Goal: Submit feedback/report problem

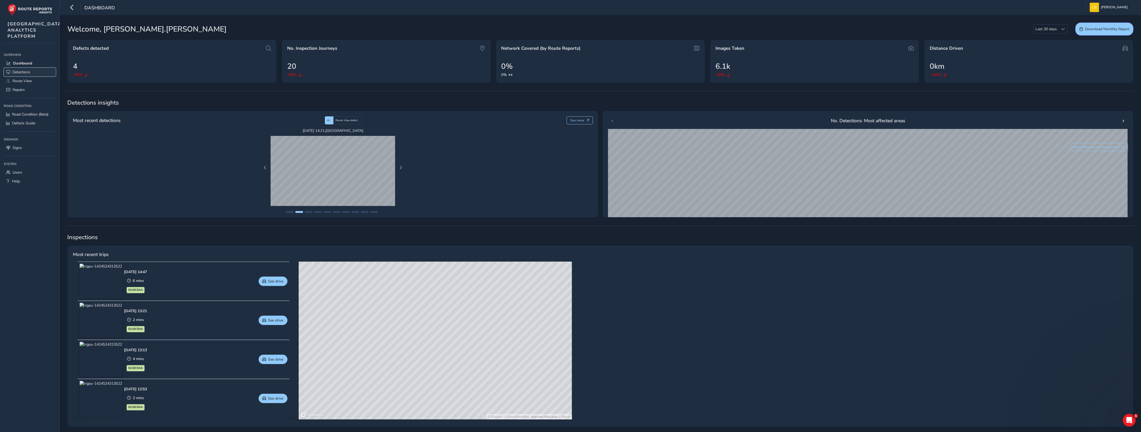
click at [20, 75] on span "Detections" at bounding box center [22, 71] width 18 height 5
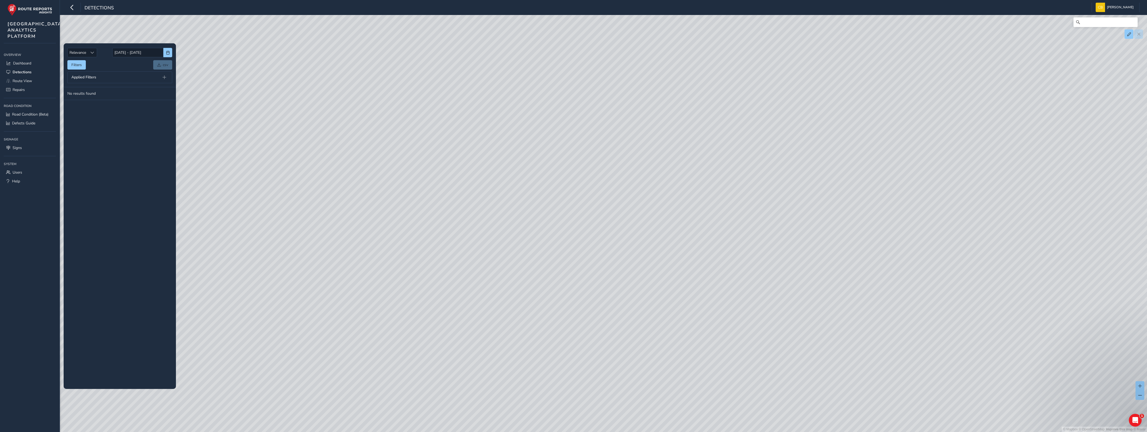
drag, startPoint x: 997, startPoint y: 320, endPoint x: 669, endPoint y: 257, distance: 334.4
click at [669, 257] on div "© Mapbox © OpenStreetMap Improve this map © Maxar" at bounding box center [573, 216] width 1147 height 432
drag, startPoint x: 854, startPoint y: 205, endPoint x: 340, endPoint y: 213, distance: 514.0
click at [340, 213] on div "© Mapbox © OpenStreetMap Improve this map © Maxar" at bounding box center [573, 216] width 1147 height 432
drag, startPoint x: 505, startPoint y: 195, endPoint x: 553, endPoint y: 236, distance: 62.7
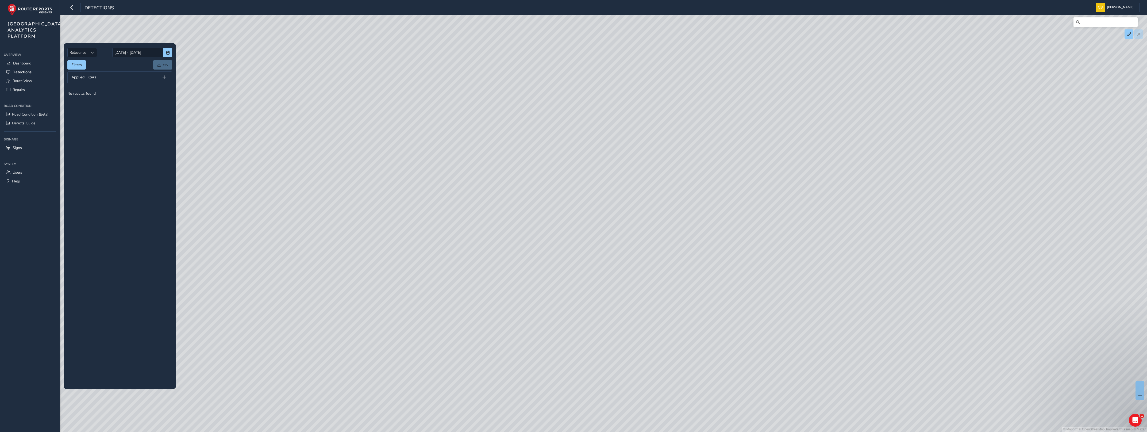
click at [563, 237] on div "© Mapbox © OpenStreetMap Improve this map © Maxar" at bounding box center [573, 216] width 1147 height 432
drag, startPoint x: 397, startPoint y: 278, endPoint x: 641, endPoint y: 193, distance: 258.5
click at [641, 193] on div "© Mapbox © OpenStreetMap Improve this map © Maxar" at bounding box center [573, 216] width 1147 height 432
click at [25, 83] on span "Route View" at bounding box center [23, 80] width 20 height 5
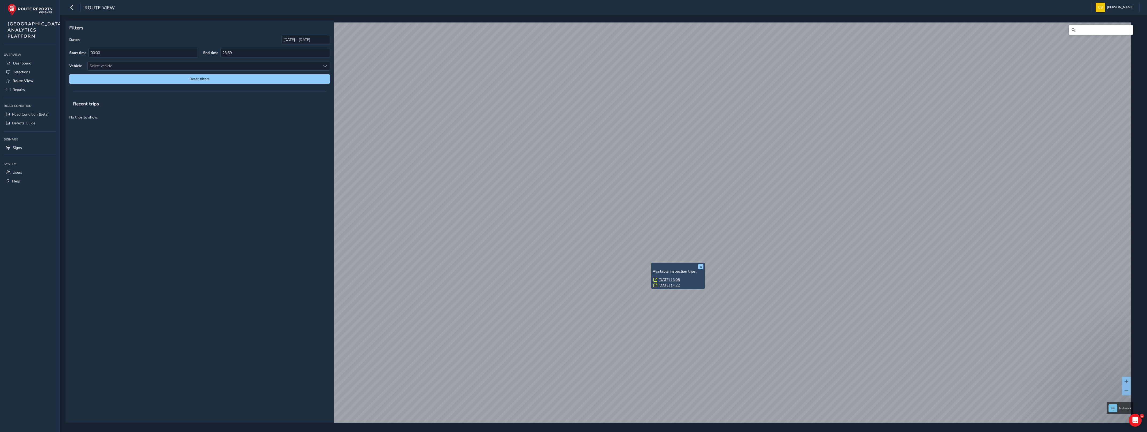
click at [652, 264] on div "x Available inspection trips: [GEOGRAPHIC_DATA][DATE] 13:08 [DATE] 14:22" at bounding box center [677, 275] width 53 height 27
click at [669, 280] on link "[DATE] 13:08" at bounding box center [668, 279] width 21 height 5
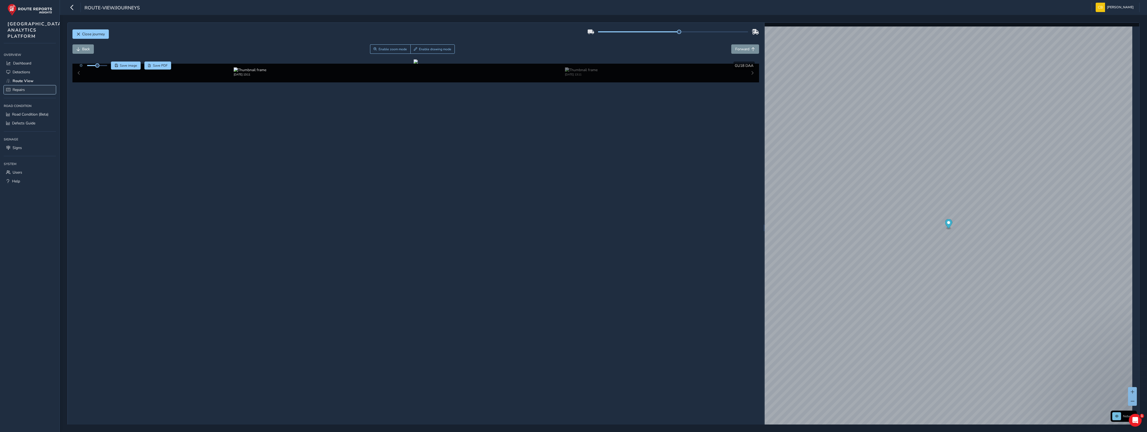
click at [17, 92] on span "Repairs" at bounding box center [19, 89] width 12 height 5
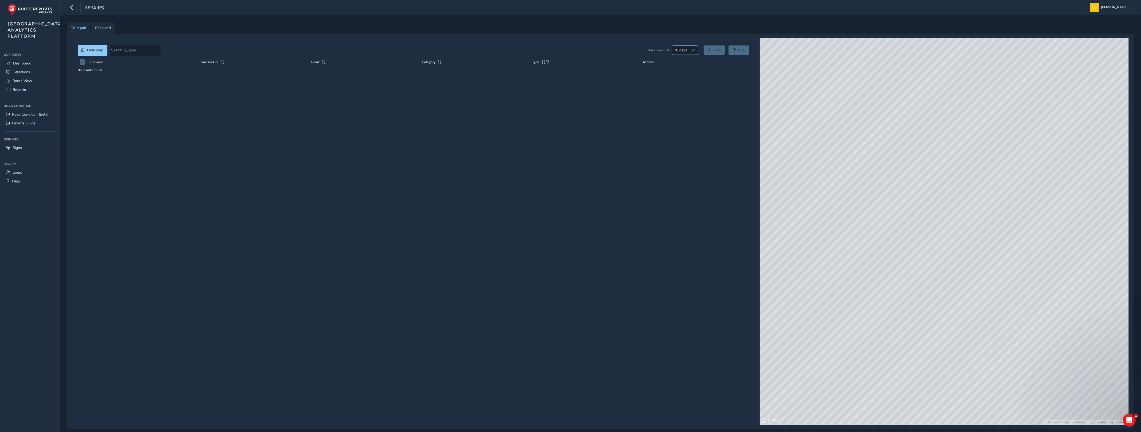
click at [692, 46] on div at bounding box center [693, 50] width 9 height 9
click at [682, 79] on li "60 days" at bounding box center [685, 78] width 26 height 9
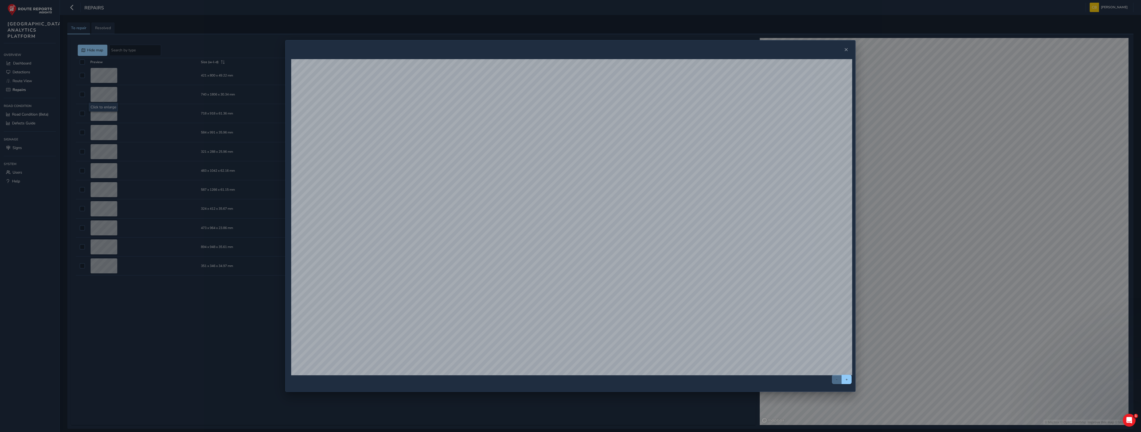
click at [136, 77] on div "- +" at bounding box center [570, 216] width 1141 height 432
click at [103, 91] on div "- +" at bounding box center [570, 216] width 1141 height 432
click at [846, 51] on span "Close" at bounding box center [847, 50] width 4 height 4
click at [848, 51] on span "Close" at bounding box center [847, 50] width 4 height 4
click at [845, 51] on span "Close" at bounding box center [847, 50] width 4 height 4
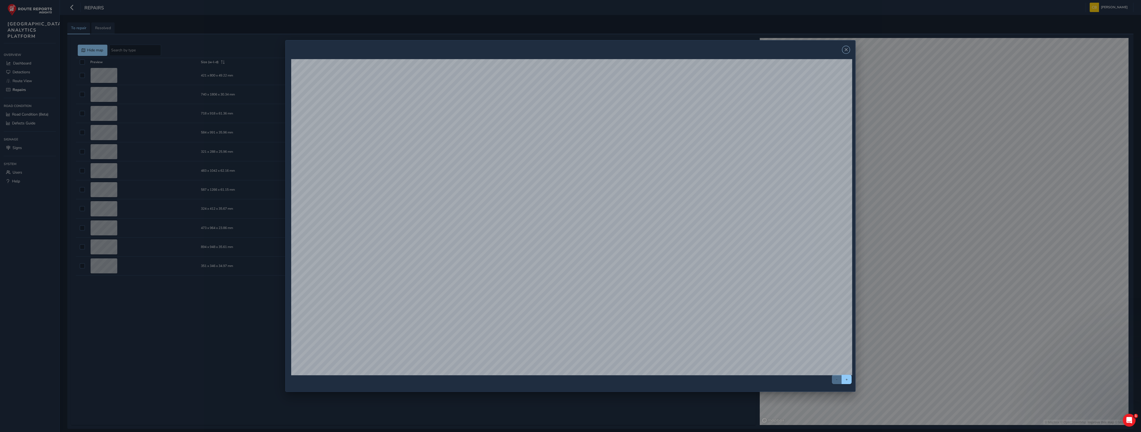
click at [848, 50] on span "Close" at bounding box center [847, 50] width 4 height 4
click at [847, 50] on span "Close" at bounding box center [847, 50] width 4 height 4
click at [847, 52] on button "Close" at bounding box center [846, 49] width 7 height 7
click at [849, 52] on button "Close" at bounding box center [846, 49] width 7 height 7
click at [850, 50] on button "Close" at bounding box center [846, 49] width 7 height 7
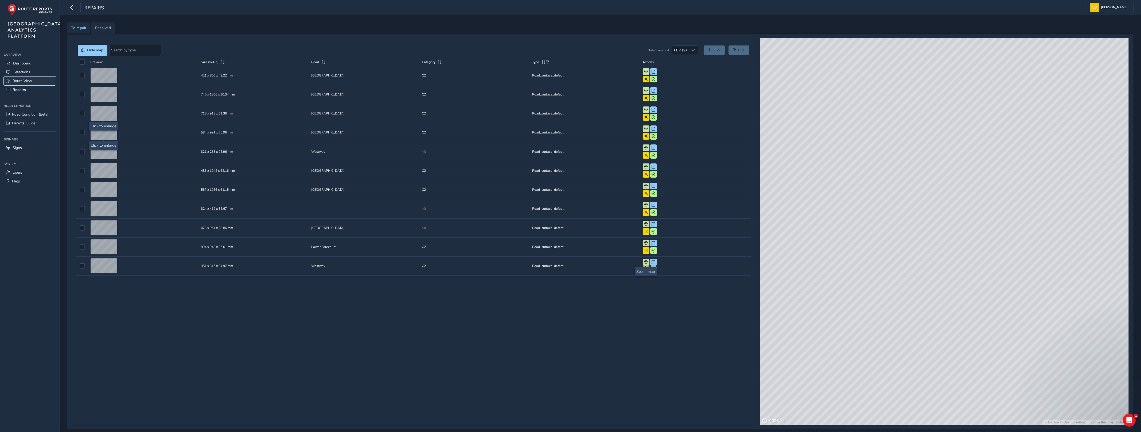
click at [21, 83] on span "Route View" at bounding box center [23, 80] width 20 height 5
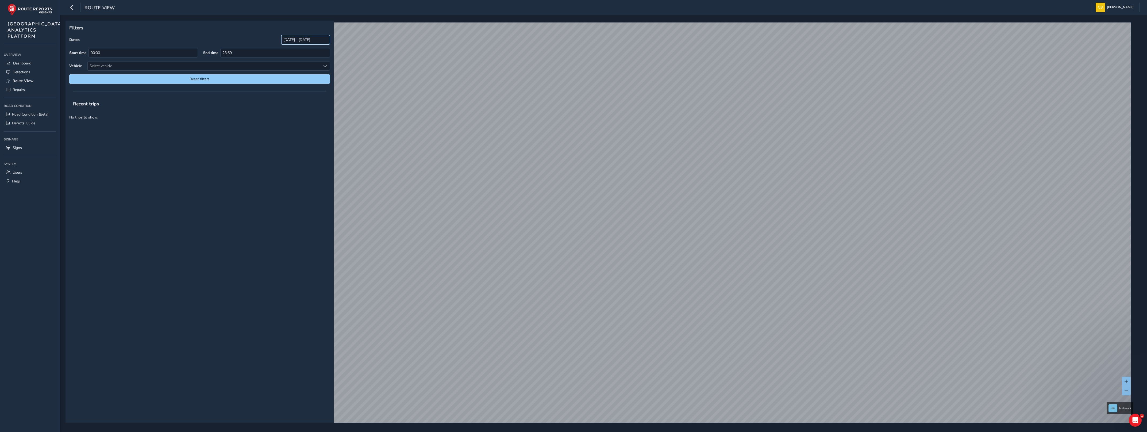
click at [309, 40] on input "[DATE] - [DATE]" at bounding box center [305, 39] width 49 height 9
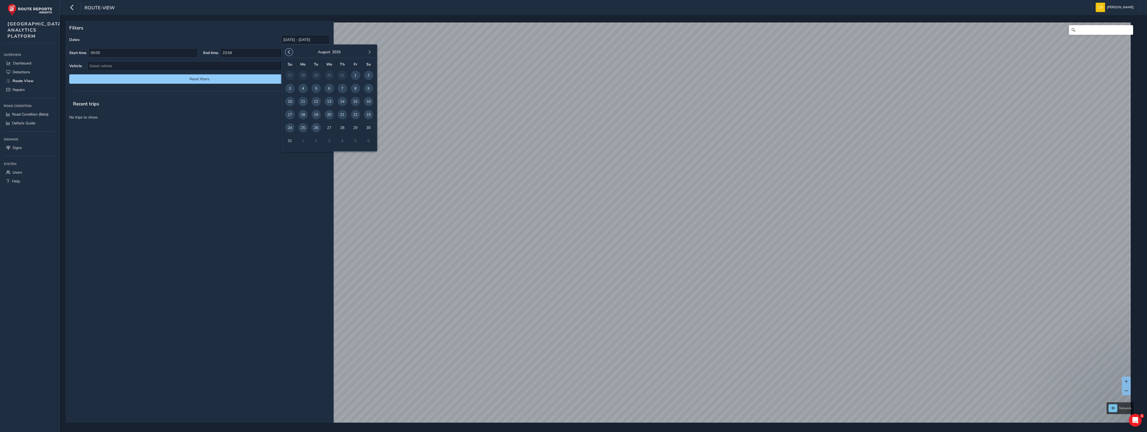
click at [286, 54] on button "button" at bounding box center [288, 51] width 7 height 7
click at [285, 217] on div "Recent trips No trips to show." at bounding box center [199, 260] width 268 height 326
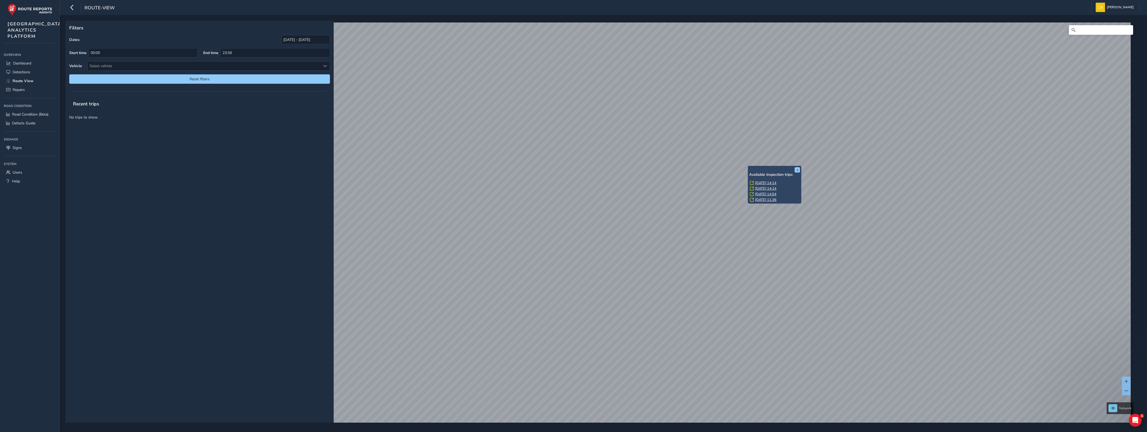
click at [776, 182] on link "[DATE] 14:14" at bounding box center [765, 182] width 21 height 5
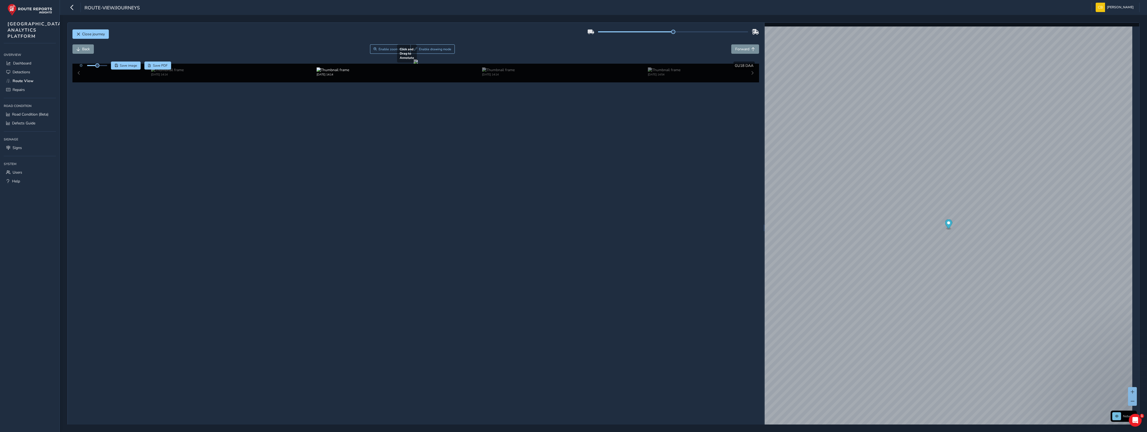
click at [413, 64] on div at bounding box center [415, 61] width 4 height 4
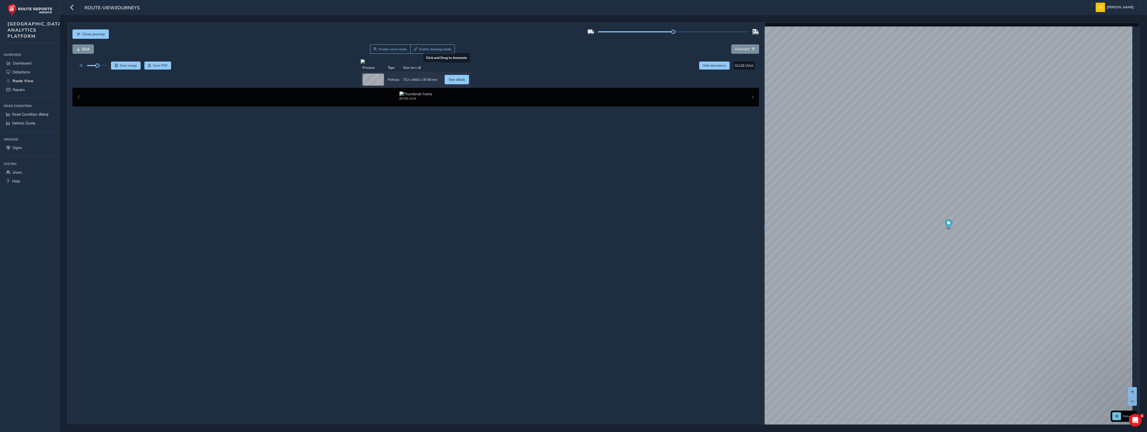
click at [376, 64] on div at bounding box center [416, 61] width 110 height 4
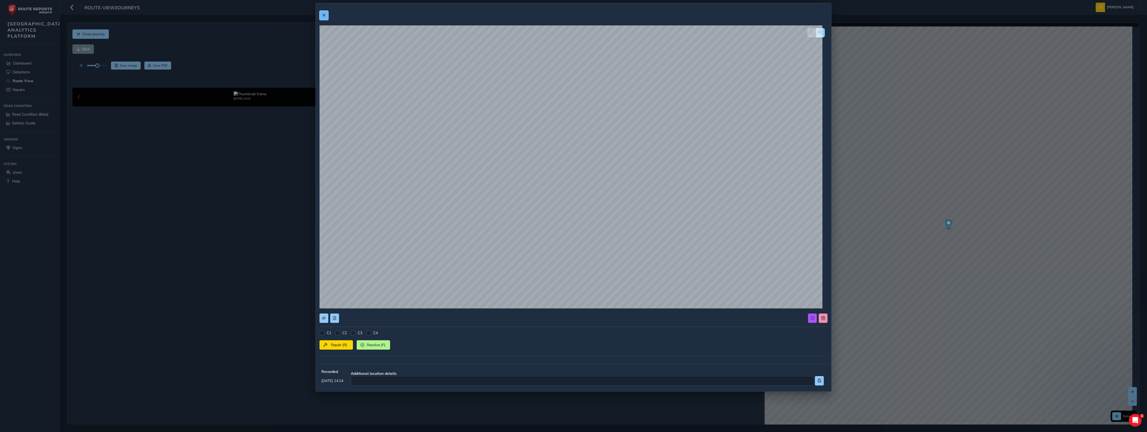
click at [323, 14] on span at bounding box center [324, 15] width 4 height 4
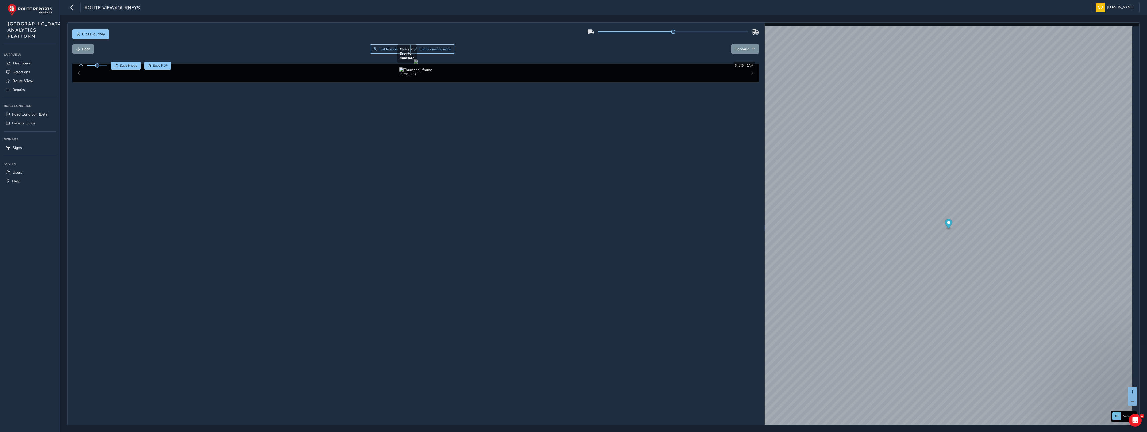
click at [418, 64] on div at bounding box center [415, 61] width 4 height 4
click at [818, 204] on div "x Available inspection trips: [DATE] 14:15 [DATE] 12:13 [DATE] 11:49" at bounding box center [844, 220] width 53 height 32
click at [834, 220] on link "[DATE] 14:15" at bounding box center [836, 221] width 21 height 5
click at [27, 117] on span "Road Condition (Beta)" at bounding box center [30, 114] width 36 height 5
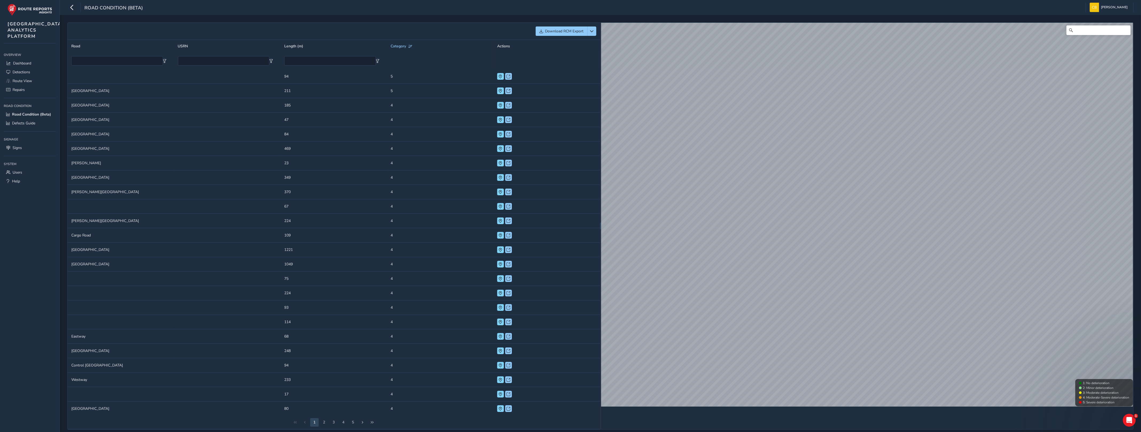
click at [82, 88] on td "[GEOGRAPHIC_DATA]" at bounding box center [121, 91] width 107 height 14
click at [291, 90] on td "Length (m) 211" at bounding box center [334, 91] width 107 height 14
click at [88, 90] on td "[GEOGRAPHIC_DATA]" at bounding box center [121, 91] width 107 height 14
click at [507, 91] on span at bounding box center [509, 91] width 4 height 4
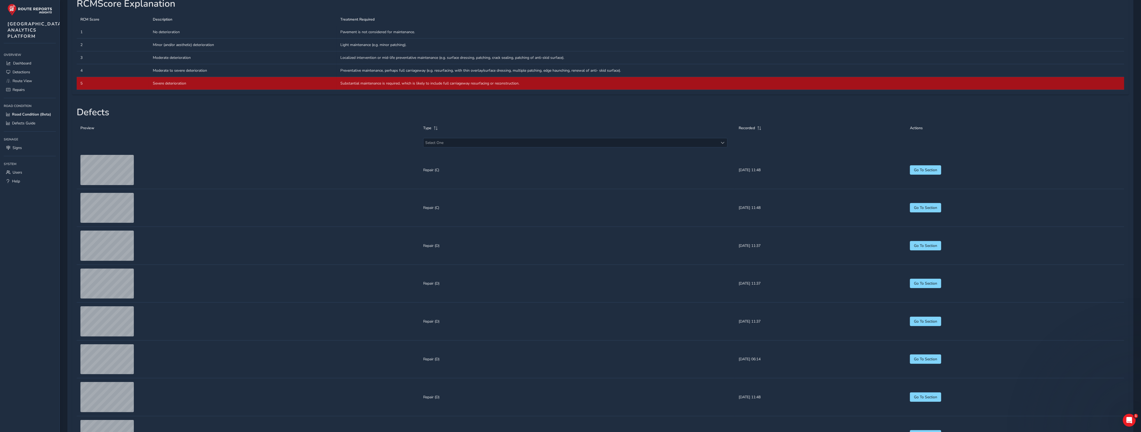
scroll to position [267, 0]
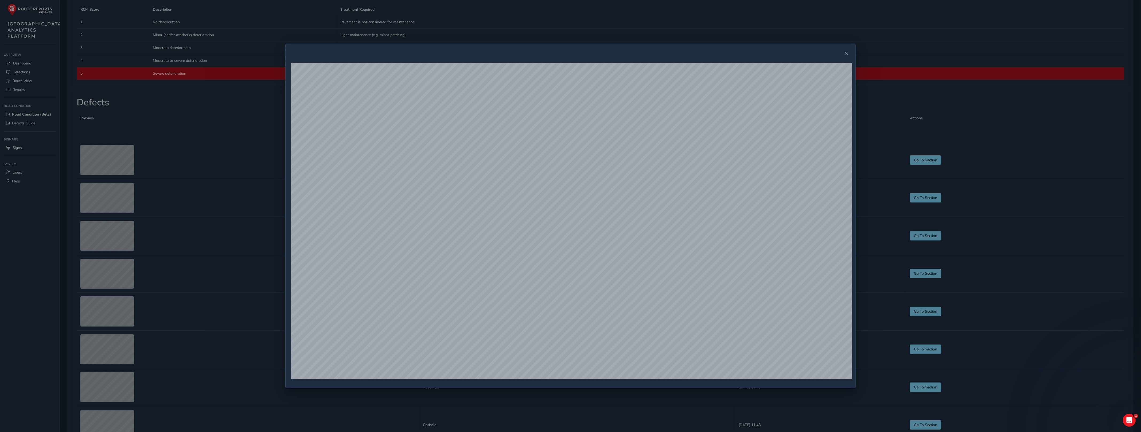
click at [943, 184] on div at bounding box center [570, 216] width 1141 height 432
click at [847, 55] on span "Close" at bounding box center [847, 54] width 4 height 4
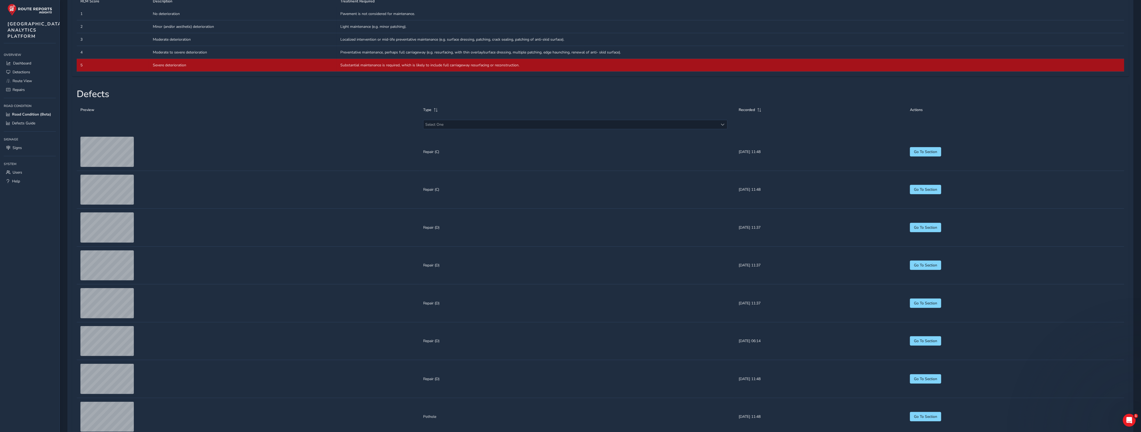
scroll to position [356, 0]
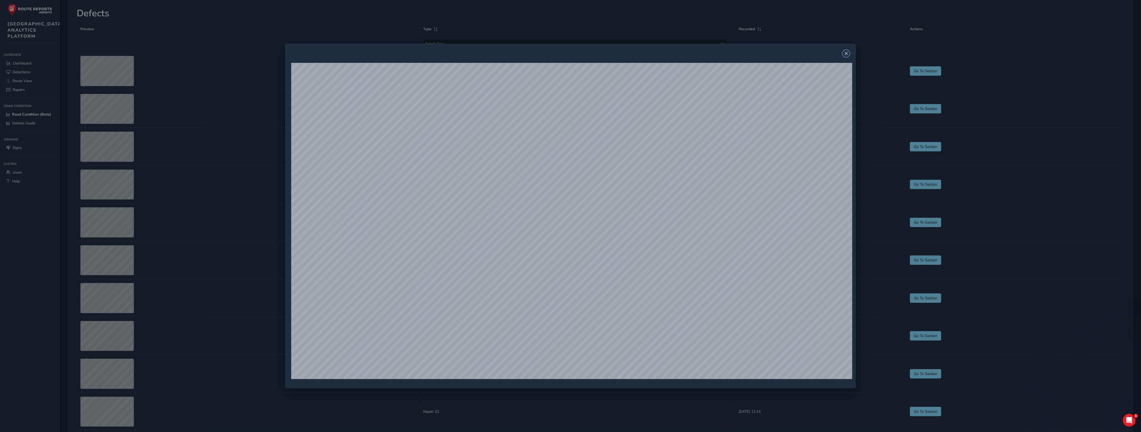
click at [848, 56] on button "Close" at bounding box center [846, 53] width 7 height 7
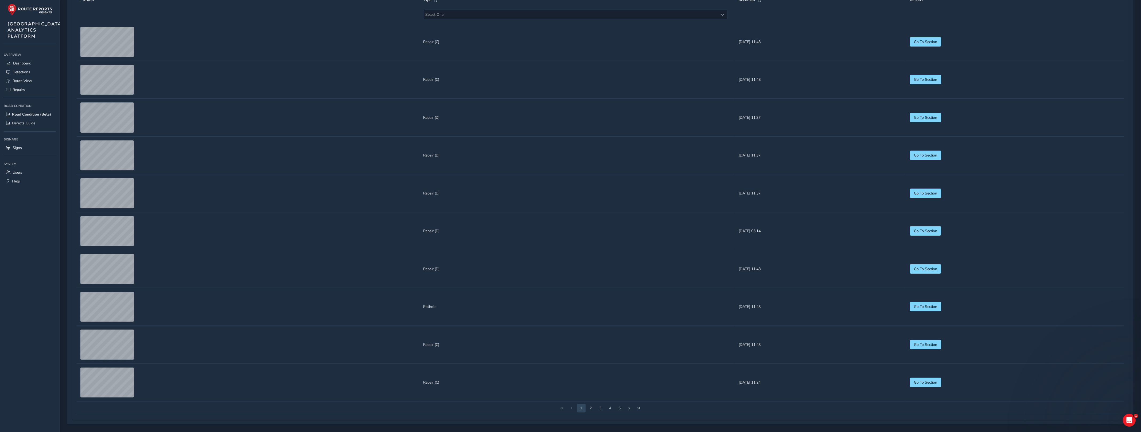
scroll to position [535, 0]
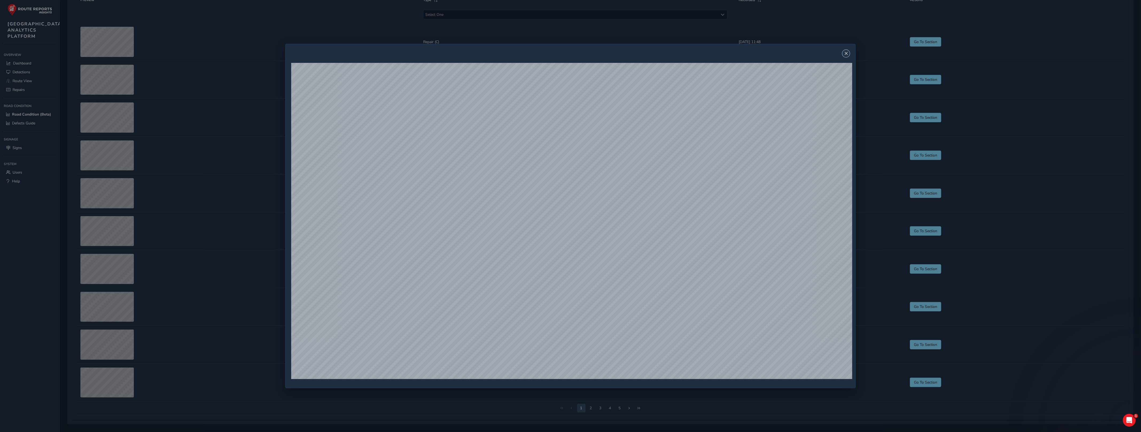
click at [848, 54] on span "Close" at bounding box center [847, 54] width 4 height 4
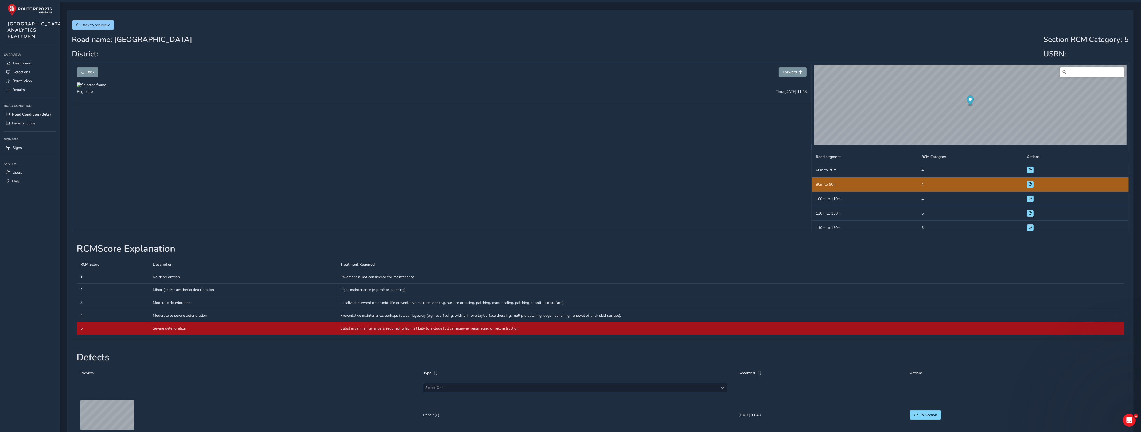
scroll to position [0, 0]
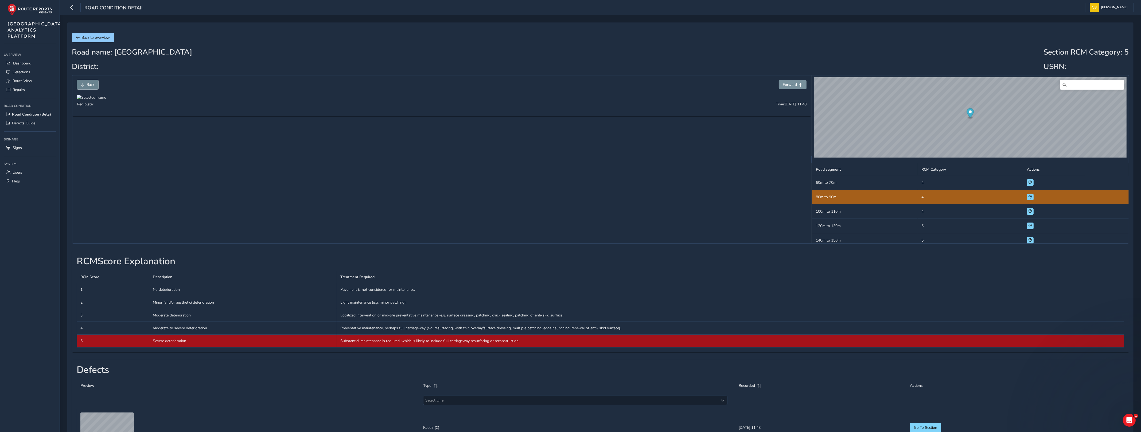
click at [82, 83] on span "Back" at bounding box center [83, 85] width 4 height 4
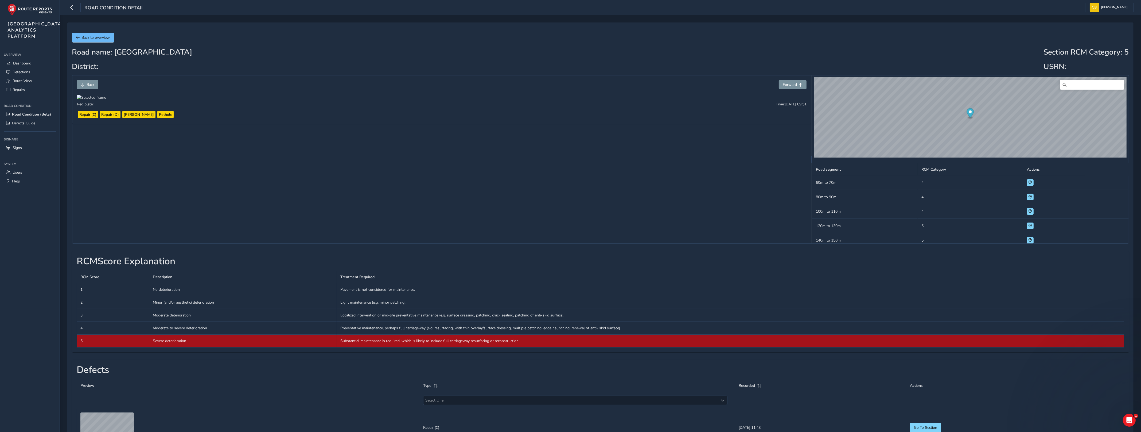
click at [87, 38] on span "Back to overview" at bounding box center [96, 37] width 28 height 5
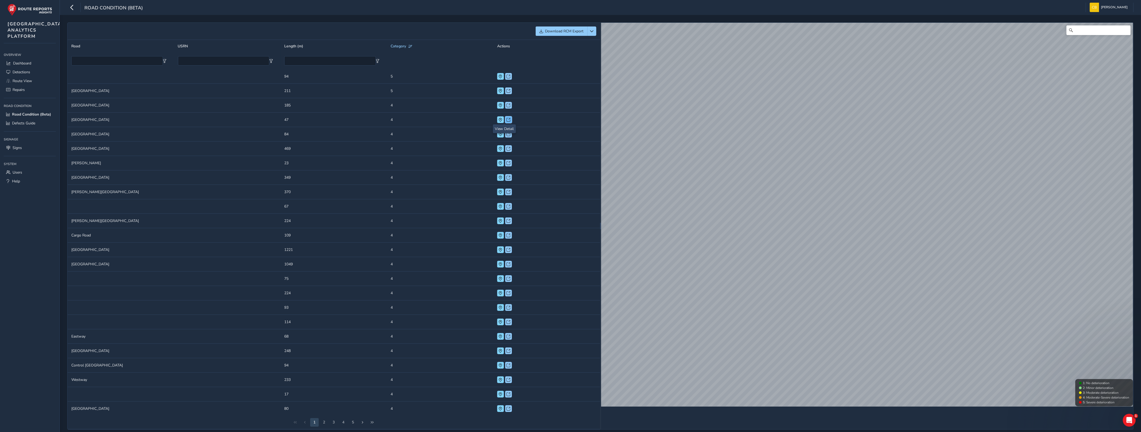
click at [507, 118] on span at bounding box center [509, 120] width 4 height 4
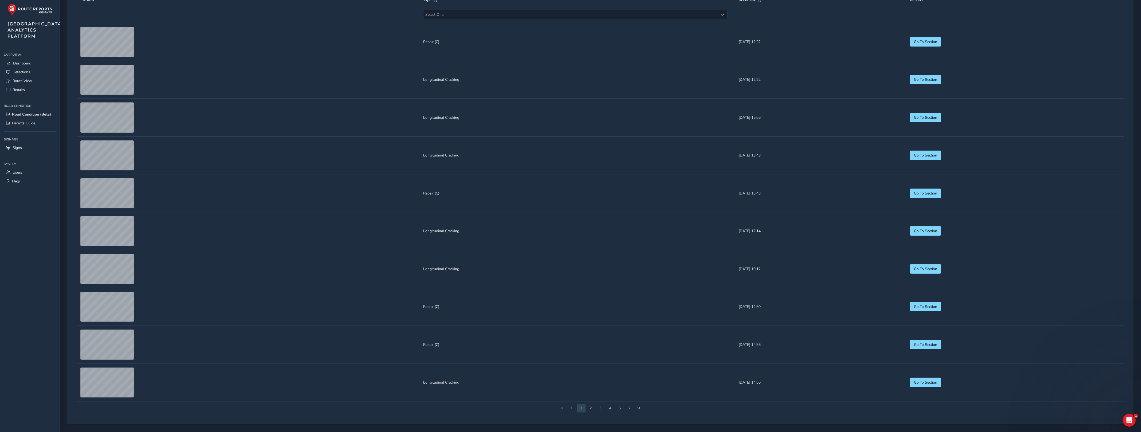
scroll to position [445, 0]
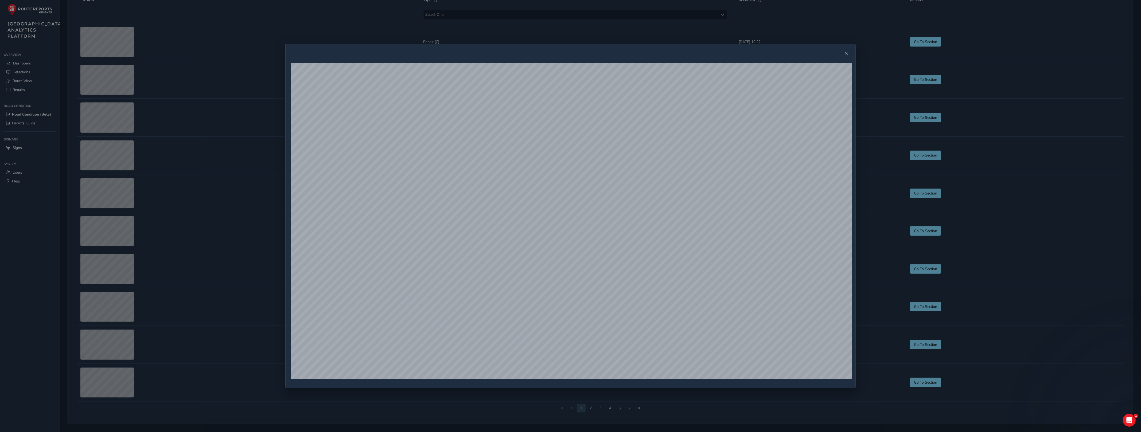
drag, startPoint x: 76, startPoint y: 181, endPoint x: 82, endPoint y: 187, distance: 7.9
click at [77, 182] on div at bounding box center [570, 216] width 1141 height 432
click at [104, 310] on div at bounding box center [570, 216] width 1141 height 432
click at [847, 55] on button "Close" at bounding box center [846, 53] width 7 height 7
click at [848, 54] on span "Close" at bounding box center [847, 54] width 4 height 4
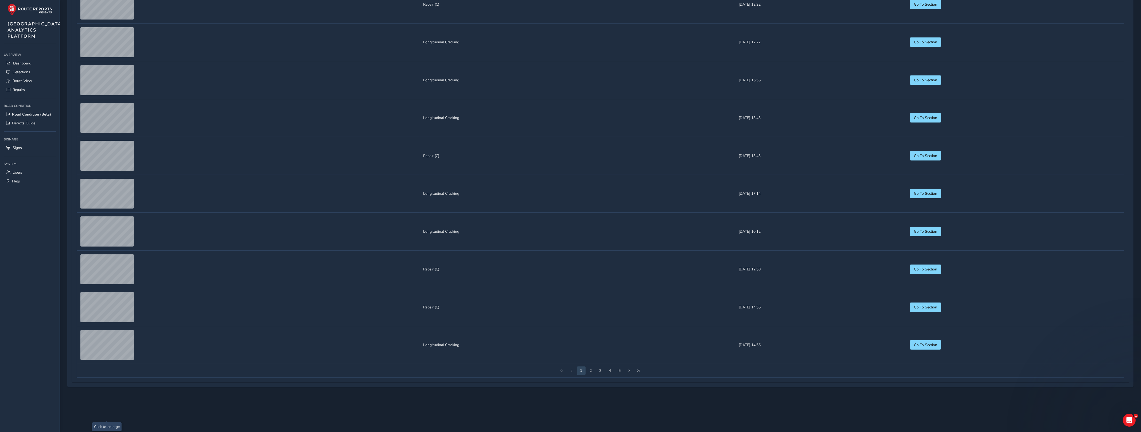
click at [109, 288] on td "Preview" at bounding box center [248, 269] width 343 height 38
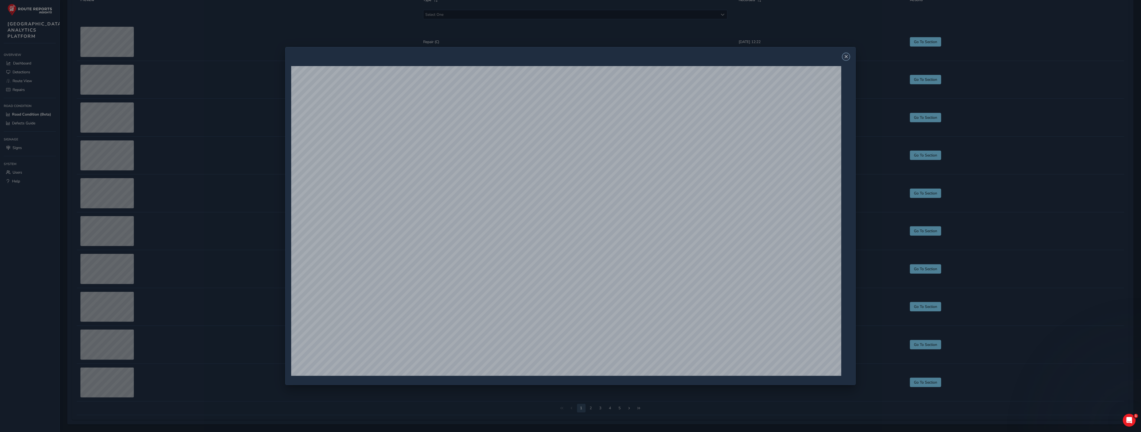
click at [848, 55] on span "Close" at bounding box center [847, 57] width 4 height 4
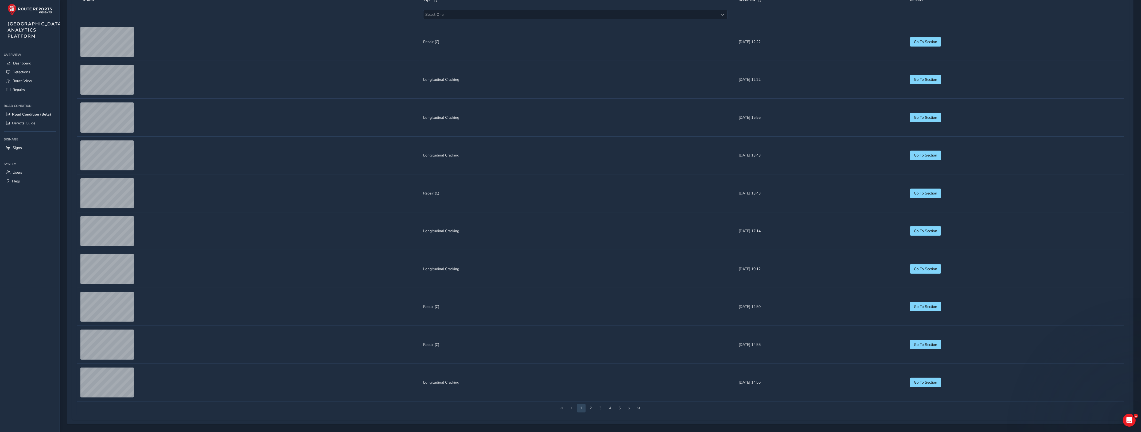
scroll to position [535, 0]
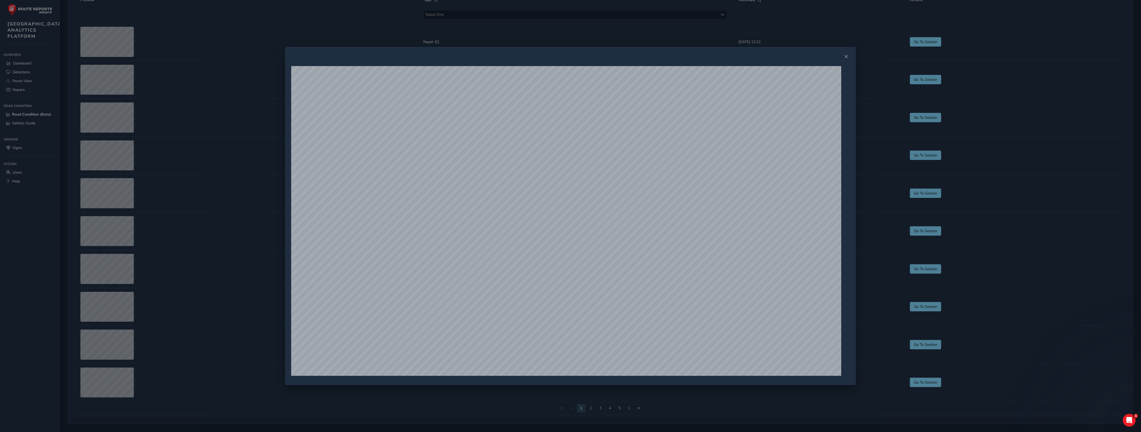
click at [850, 55] on div at bounding box center [846, 56] width 7 height 7
click at [847, 55] on span "Close" at bounding box center [847, 57] width 4 height 4
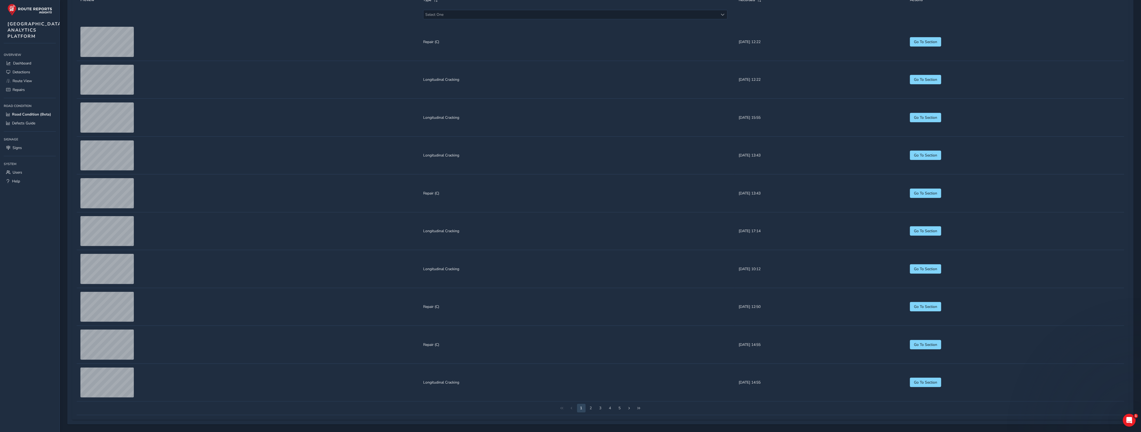
scroll to position [551, 0]
click at [603, 408] on button "3" at bounding box center [601, 408] width 9 height 9
click at [625, 408] on button "Next Page" at bounding box center [629, 408] width 9 height 9
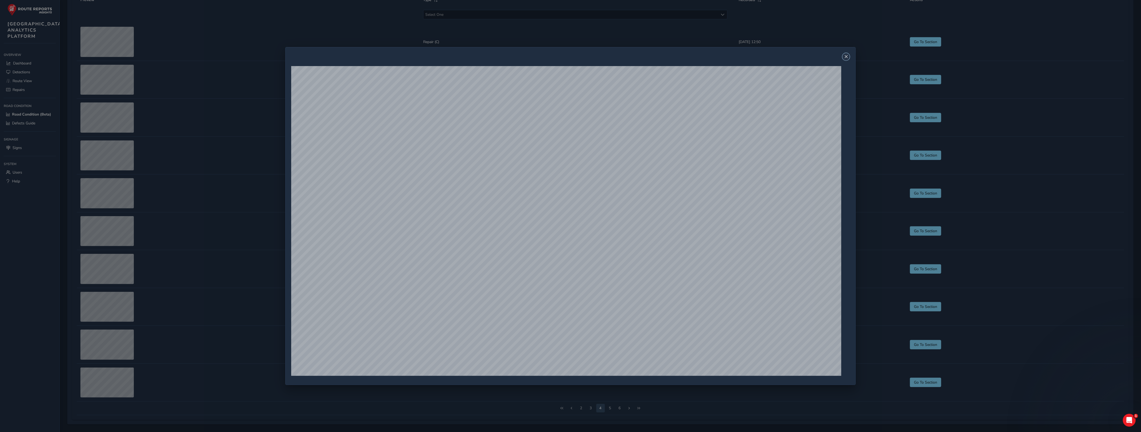
click at [848, 55] on span "Close" at bounding box center [847, 57] width 4 height 4
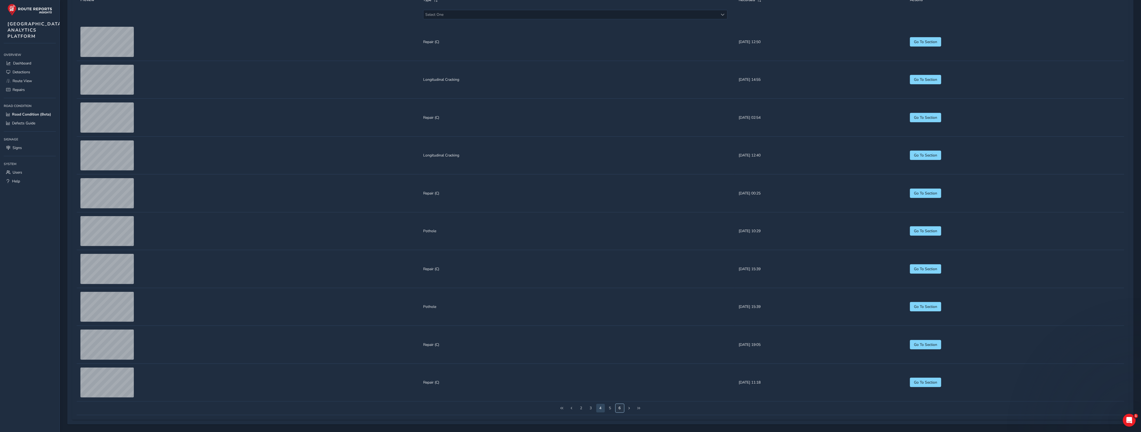
click at [619, 408] on button "6" at bounding box center [620, 408] width 9 height 9
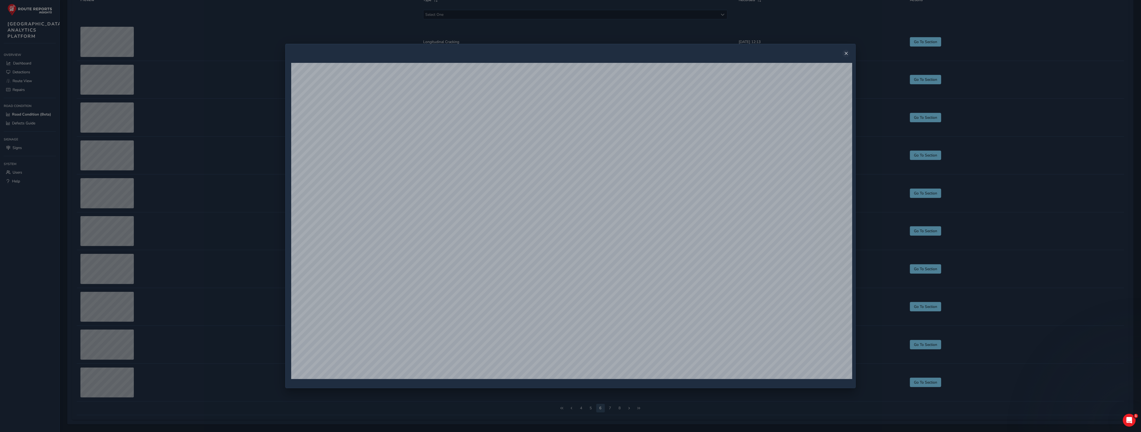
click at [847, 57] on button "Close" at bounding box center [846, 53] width 7 height 7
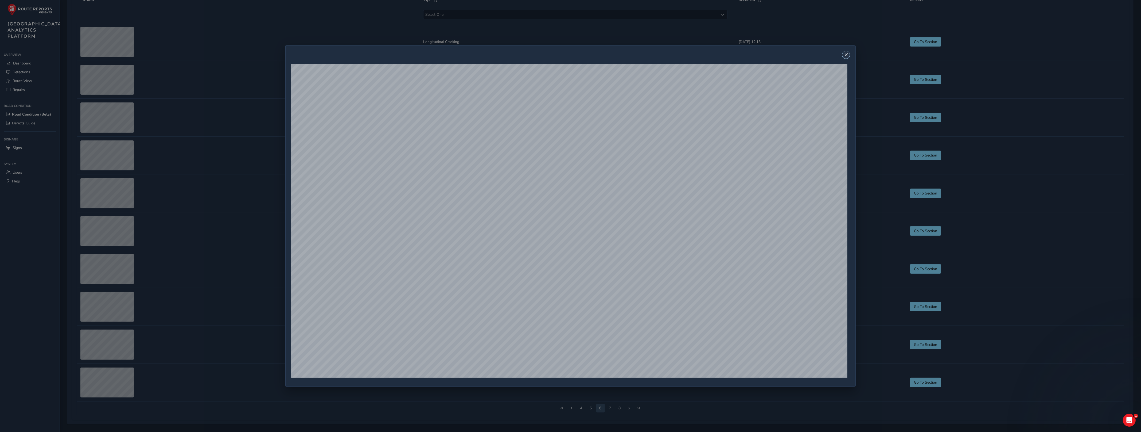
click at [849, 55] on button "Close" at bounding box center [846, 54] width 7 height 7
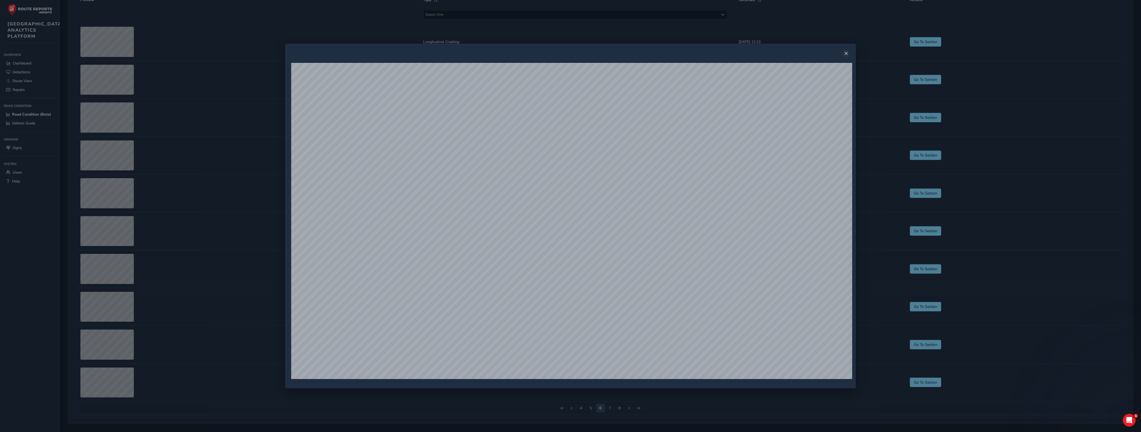
click at [848, 54] on span "Close" at bounding box center [847, 54] width 4 height 4
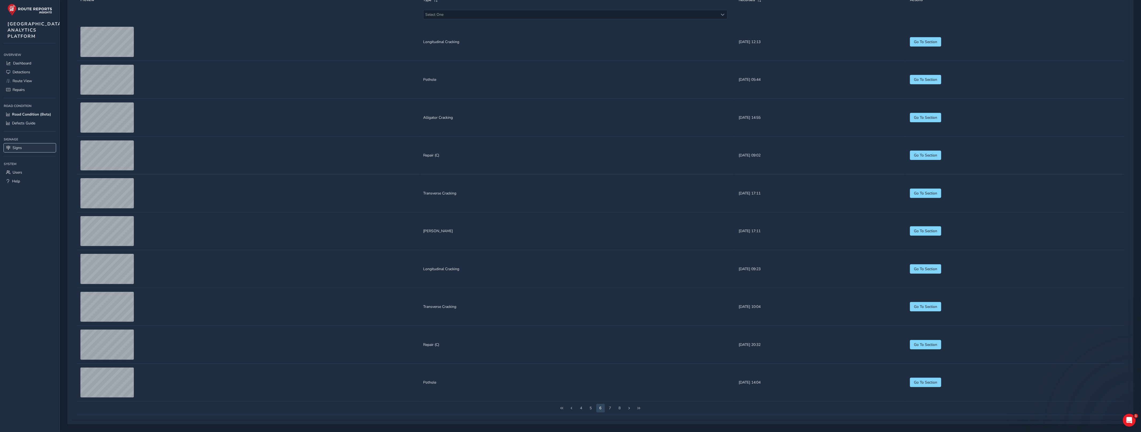
click at [15, 150] on span "Signs" at bounding box center [17, 147] width 9 height 5
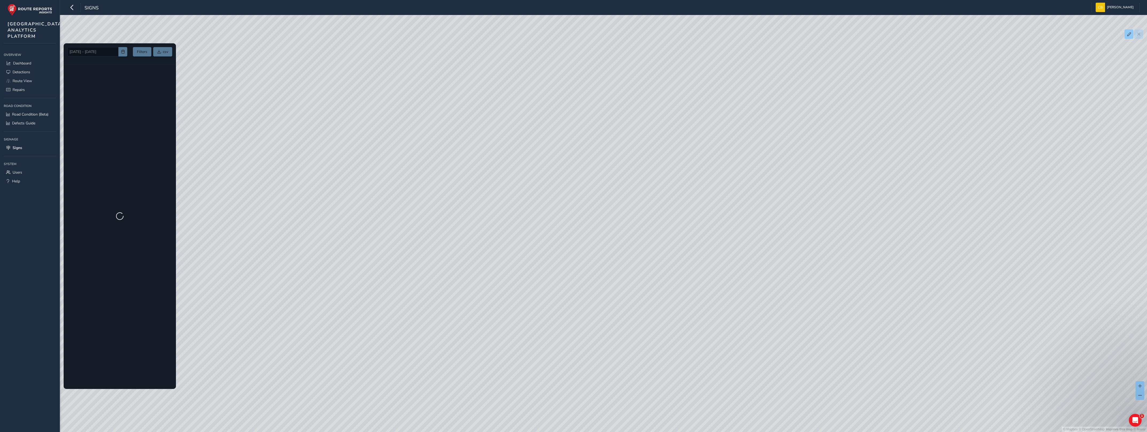
drag, startPoint x: 874, startPoint y: 239, endPoint x: 342, endPoint y: 247, distance: 531.6
click at [342, 247] on div "© Mapbox © OpenStreetMap Improve this map © Maxar" at bounding box center [573, 216] width 1147 height 432
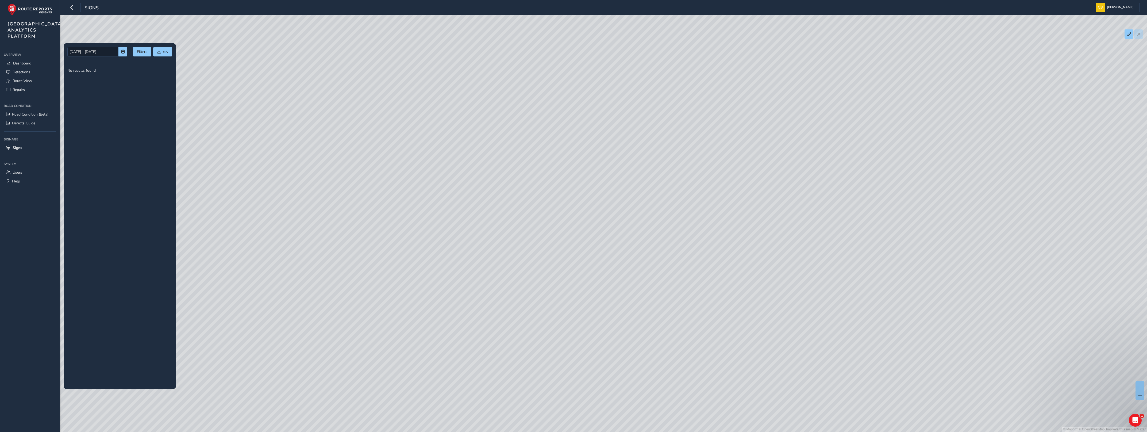
drag, startPoint x: 717, startPoint y: 197, endPoint x: 531, endPoint y: 212, distance: 186.1
click at [531, 212] on div "© Mapbox © OpenStreetMap Improve this map © Maxar" at bounding box center [573, 216] width 1147 height 432
click at [77, 51] on input "[DATE] - [DATE]" at bounding box center [92, 51] width 51 height 9
click at [78, 65] on button "button" at bounding box center [74, 63] width 7 height 7
click at [102, 86] on span "1" at bounding box center [102, 86] width 9 height 9
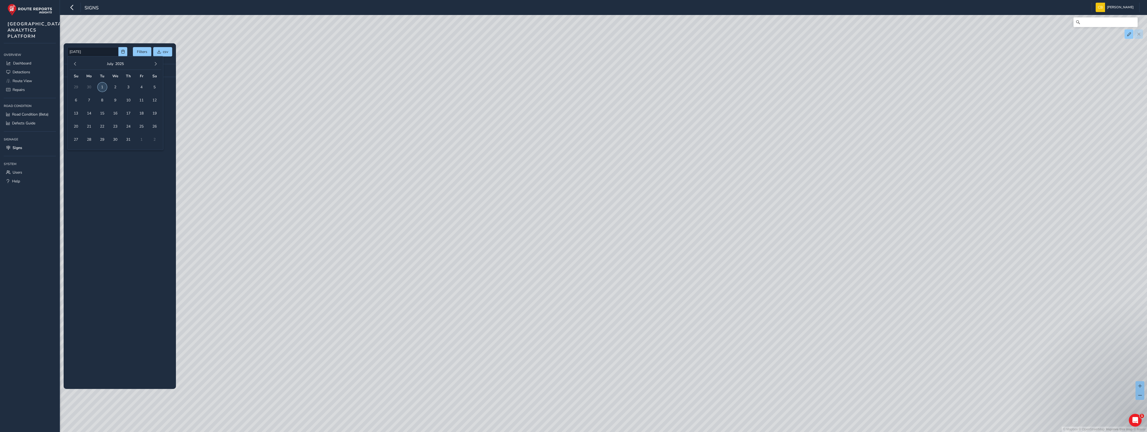
click at [103, 88] on span "1" at bounding box center [102, 86] width 9 height 9
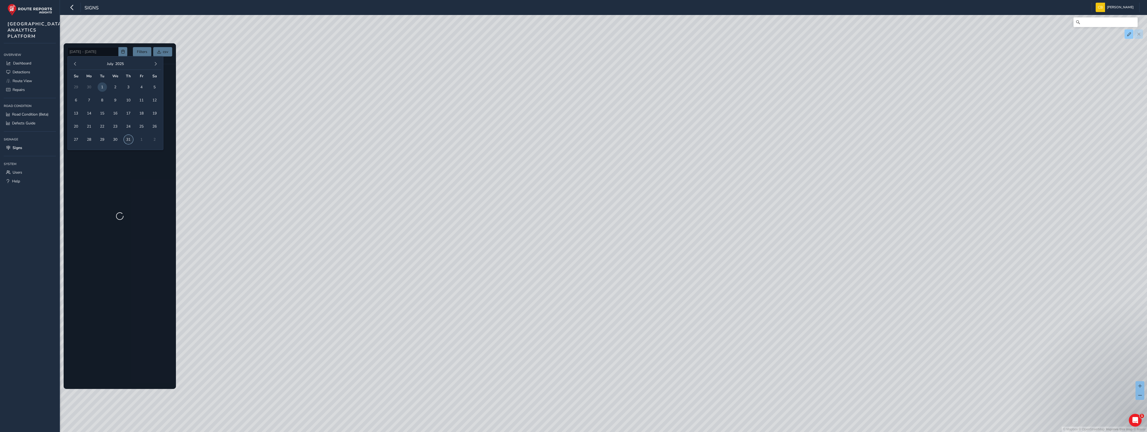
click at [127, 140] on span "31" at bounding box center [128, 139] width 9 height 9
click at [101, 84] on span "1" at bounding box center [102, 86] width 9 height 9
click at [126, 138] on span "31" at bounding box center [128, 139] width 9 height 9
click at [100, 85] on span "1" at bounding box center [102, 86] width 9 height 9
click at [101, 86] on span "1" at bounding box center [102, 86] width 9 height 9
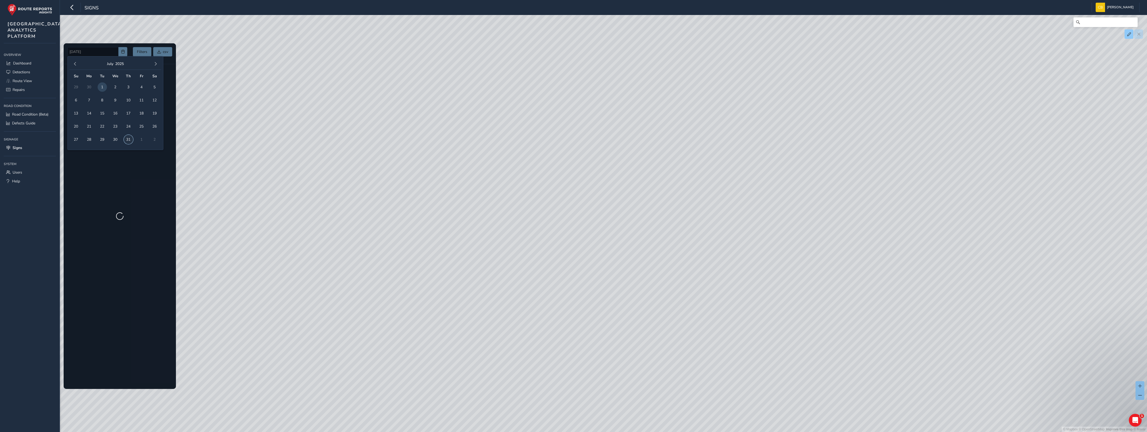
click at [129, 142] on span "31" at bounding box center [128, 139] width 9 height 9
type input "[DATE] - [DATE]"
drag, startPoint x: 342, startPoint y: 264, endPoint x: 491, endPoint y: 233, distance: 152.6
click at [491, 233] on div "© Mapbox © OpenStreetMap Improve this map © Maxar" at bounding box center [573, 216] width 1147 height 432
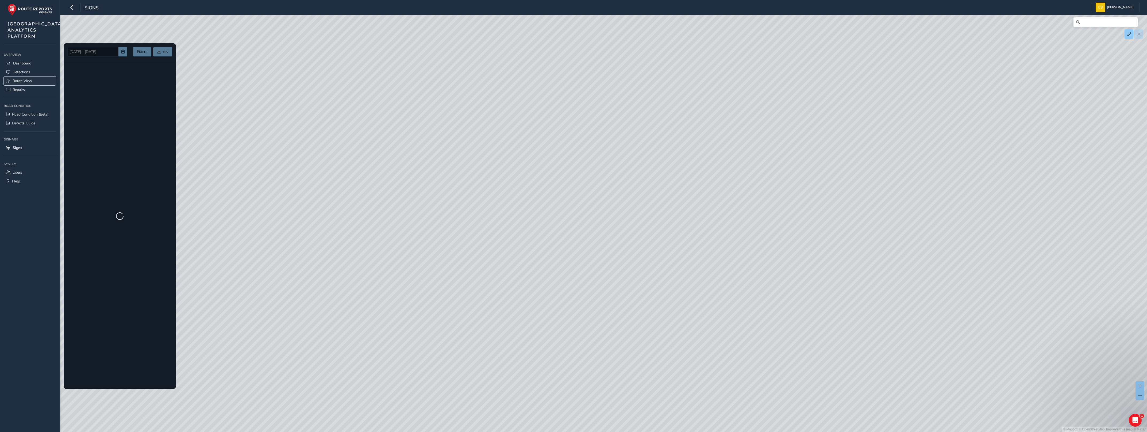
click at [15, 83] on span "Route View" at bounding box center [23, 80] width 20 height 5
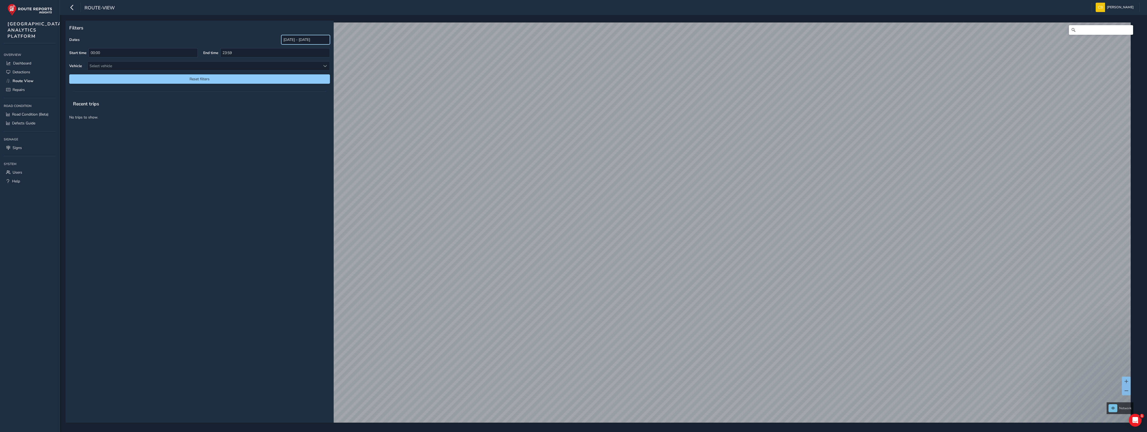
click at [299, 39] on input "[DATE] - [DATE]" at bounding box center [305, 39] width 49 height 9
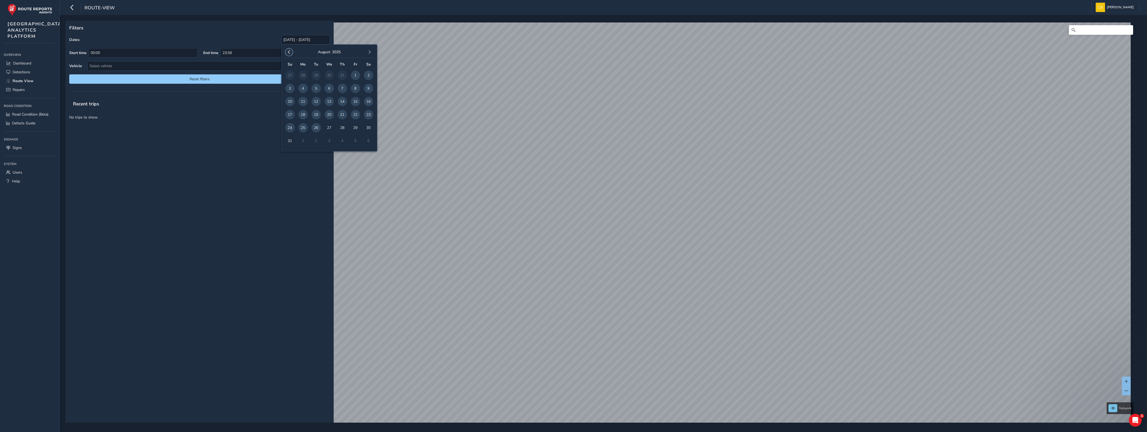
click at [288, 51] on span "button" at bounding box center [289, 52] width 4 height 4
click at [316, 75] on span "1" at bounding box center [315, 75] width 9 height 9
click at [368, 50] on button "button" at bounding box center [369, 51] width 7 height 7
click at [315, 127] on span "26" at bounding box center [315, 127] width 9 height 9
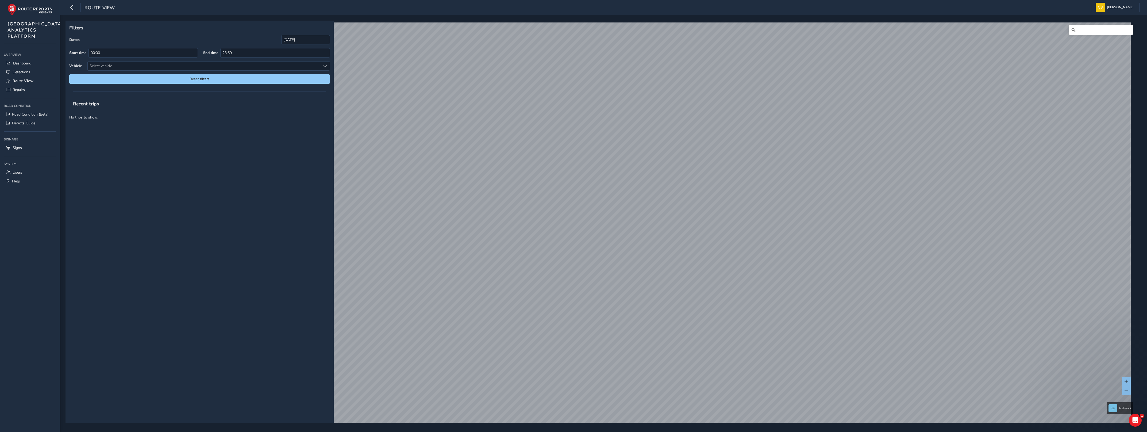
type input "[DATE] - [DATE]"
click at [723, 144] on link "[DATE] 13:03" at bounding box center [725, 142] width 21 height 5
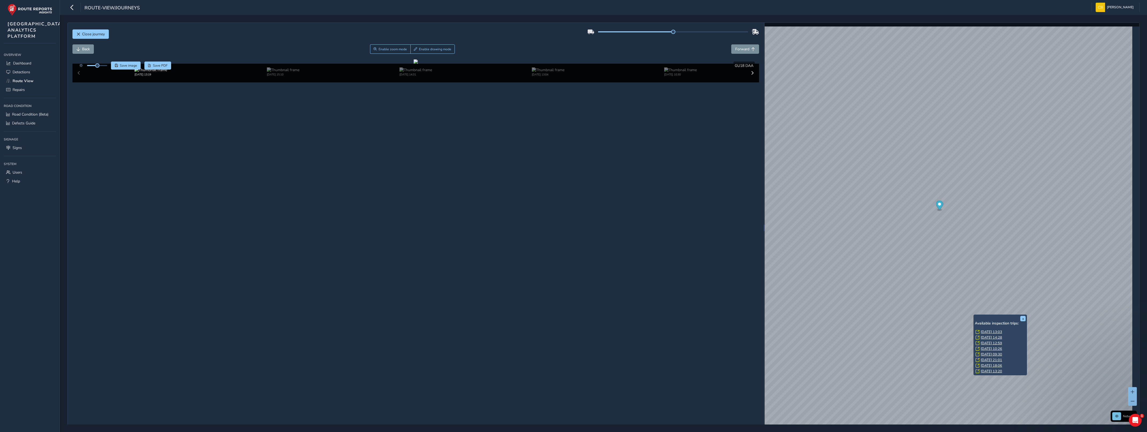
click at [992, 332] on link "[DATE] 13:03" at bounding box center [990, 331] width 21 height 5
click at [285, 72] on img at bounding box center [283, 69] width 33 height 5
click at [415, 72] on img at bounding box center [415, 69] width 33 height 5
click at [556, 72] on img at bounding box center [548, 69] width 33 height 5
click at [666, 72] on img at bounding box center [680, 69] width 33 height 5
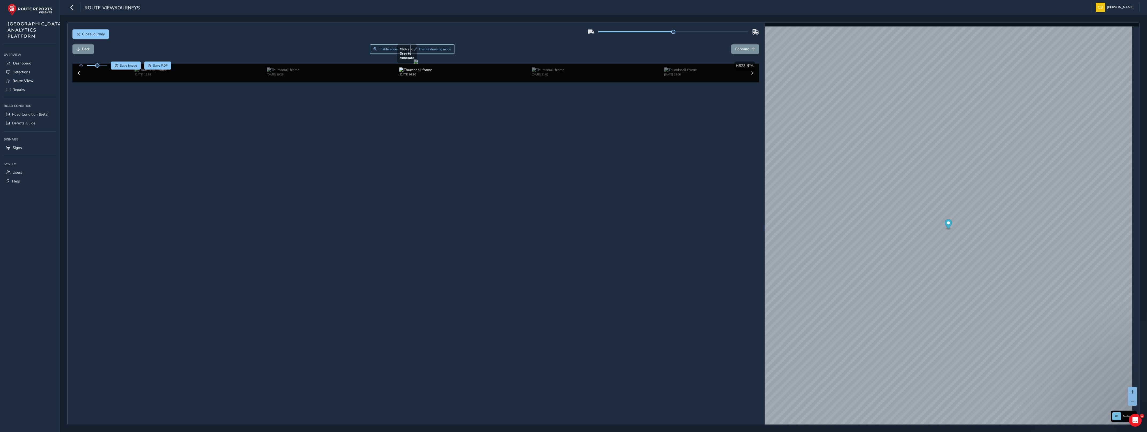
click at [418, 64] on div at bounding box center [415, 61] width 4 height 4
drag, startPoint x: 468, startPoint y: 168, endPoint x: 490, endPoint y: 176, distance: 23.6
click at [418, 64] on div at bounding box center [415, 61] width 4 height 4
drag, startPoint x: 639, startPoint y: 343, endPoint x: 635, endPoint y: 334, distance: 9.7
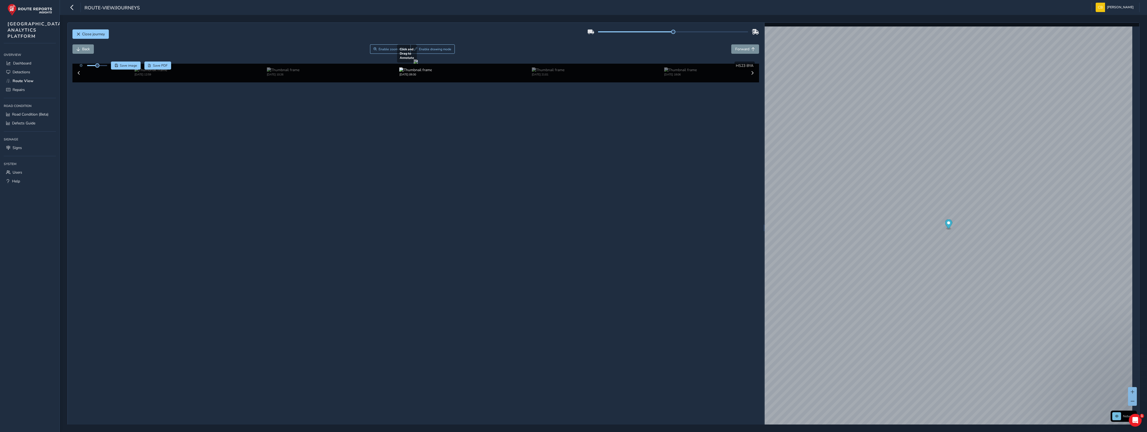
click at [418, 64] on div at bounding box center [415, 61] width 4 height 4
drag, startPoint x: 492, startPoint y: 181, endPoint x: 487, endPoint y: 184, distance: 5.8
click at [418, 64] on div at bounding box center [415, 61] width 4 height 4
drag, startPoint x: 509, startPoint y: 179, endPoint x: 488, endPoint y: 174, distance: 21.9
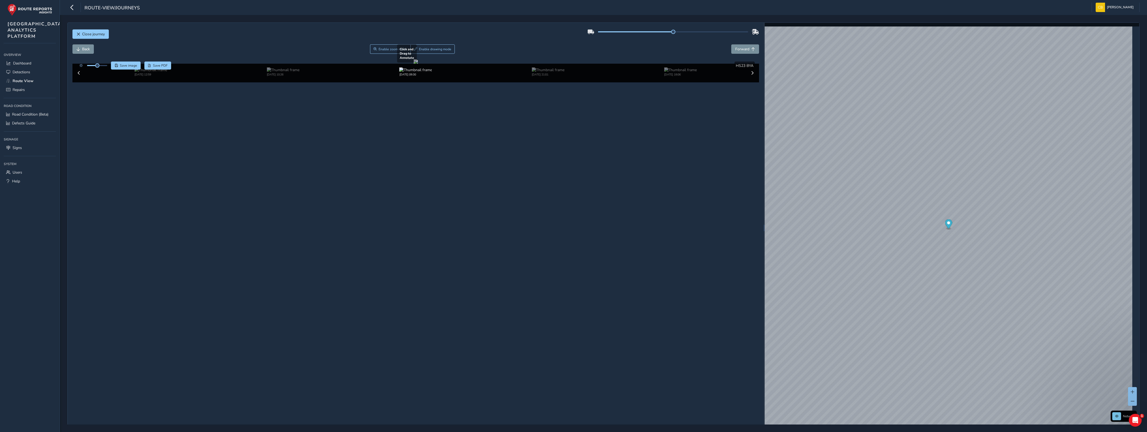
click at [418, 64] on div at bounding box center [415, 61] width 4 height 4
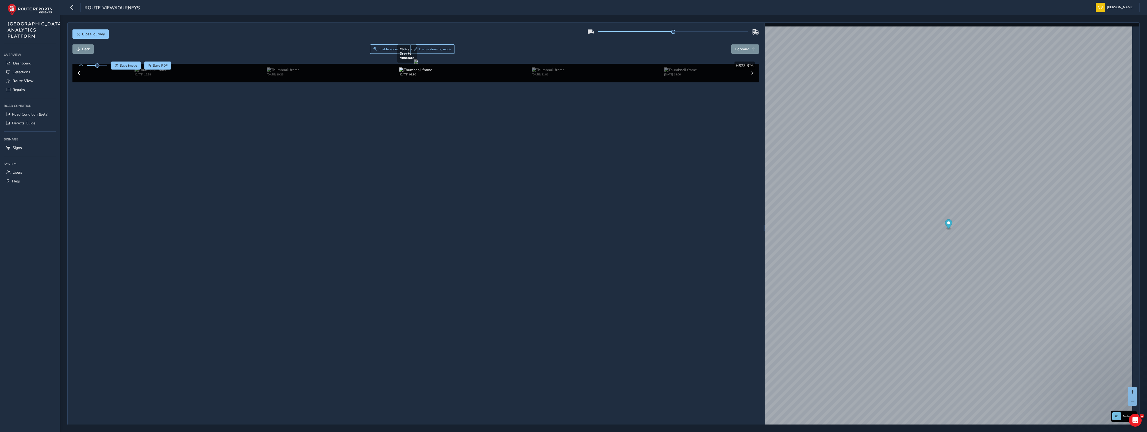
click at [418, 64] on div at bounding box center [415, 61] width 4 height 4
drag, startPoint x: 461, startPoint y: 165, endPoint x: 445, endPoint y: 166, distance: 16.1
click at [418, 64] on div at bounding box center [415, 61] width 4 height 4
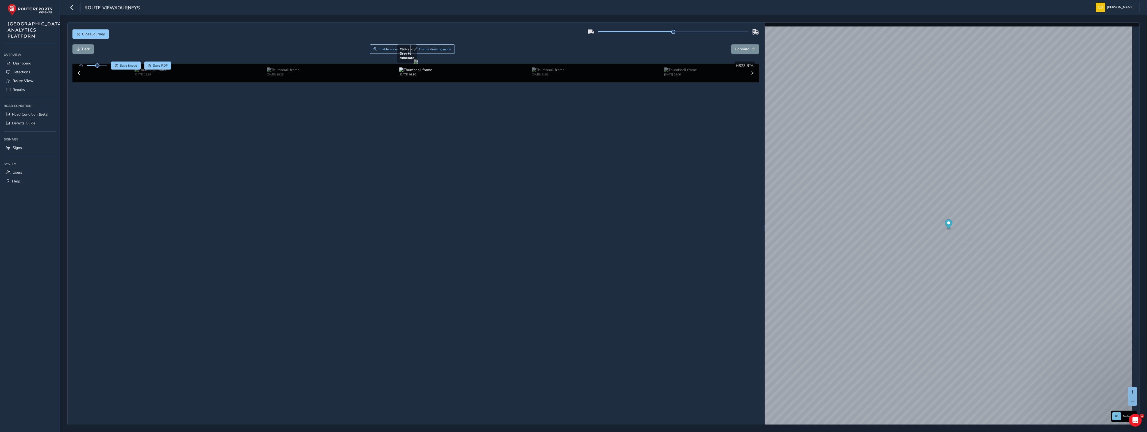
drag, startPoint x: 479, startPoint y: 178, endPoint x: 461, endPoint y: 174, distance: 17.7
click at [418, 64] on div at bounding box center [415, 61] width 4 height 4
drag, startPoint x: 508, startPoint y: 170, endPoint x: 470, endPoint y: 164, distance: 38.6
click at [418, 64] on div at bounding box center [415, 61] width 4 height 4
click at [430, 44] on button "Enable drawing mode" at bounding box center [432, 48] width 45 height 9
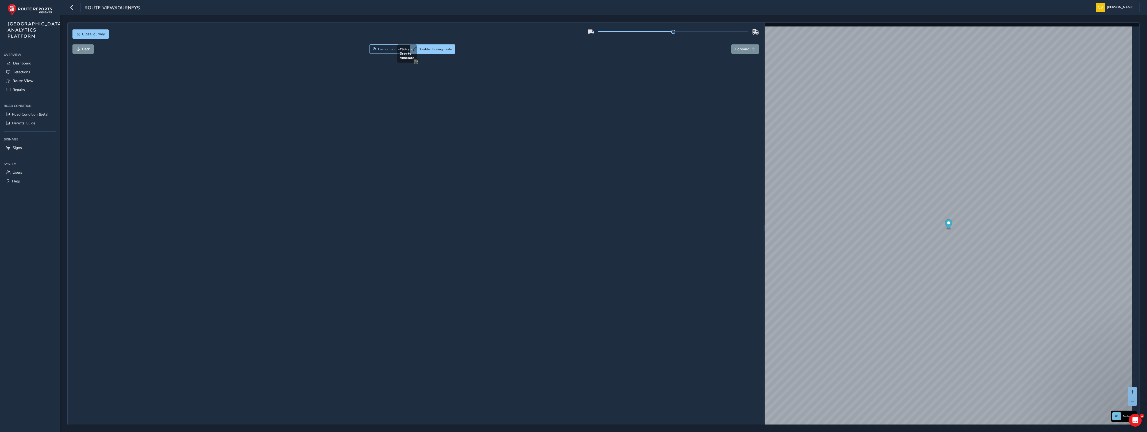
drag, startPoint x: 480, startPoint y: 165, endPoint x: 516, endPoint y: 184, distance: 41.1
click at [418, 64] on div at bounding box center [415, 61] width 4 height 4
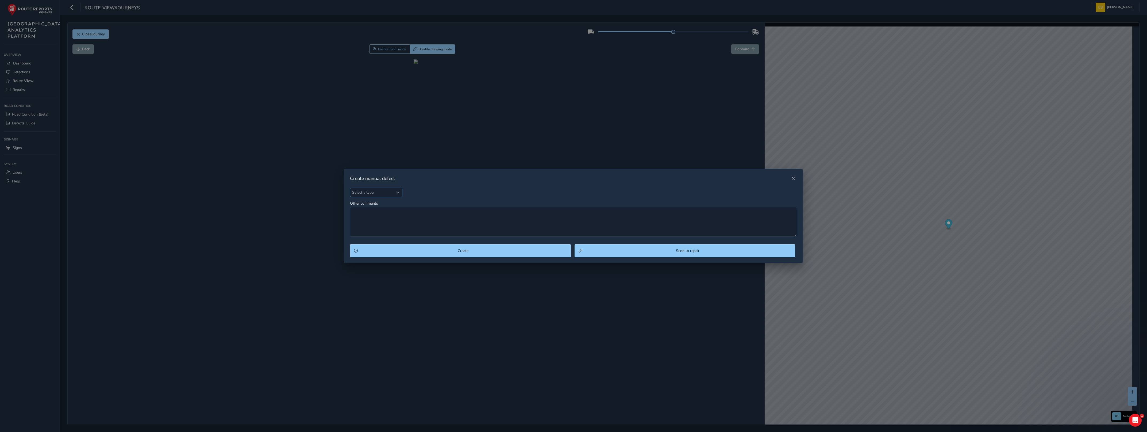
click at [392, 190] on span "Select a type" at bounding box center [371, 192] width 43 height 9
click at [379, 238] on li "Pothole" at bounding box center [381, 241] width 63 height 9
click at [416, 215] on textarea "Other comments" at bounding box center [573, 222] width 447 height 30
type textarea "Watch"
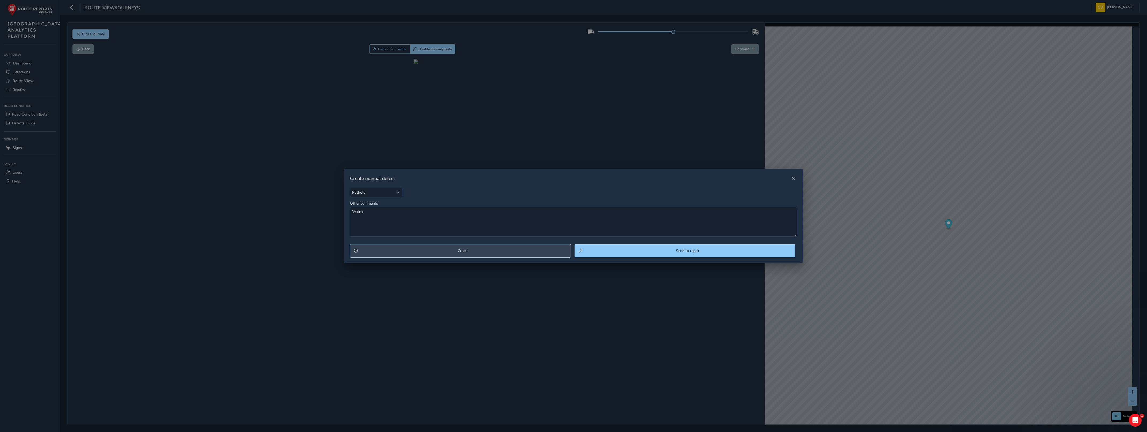
click at [497, 246] on button "Create" at bounding box center [460, 250] width 221 height 13
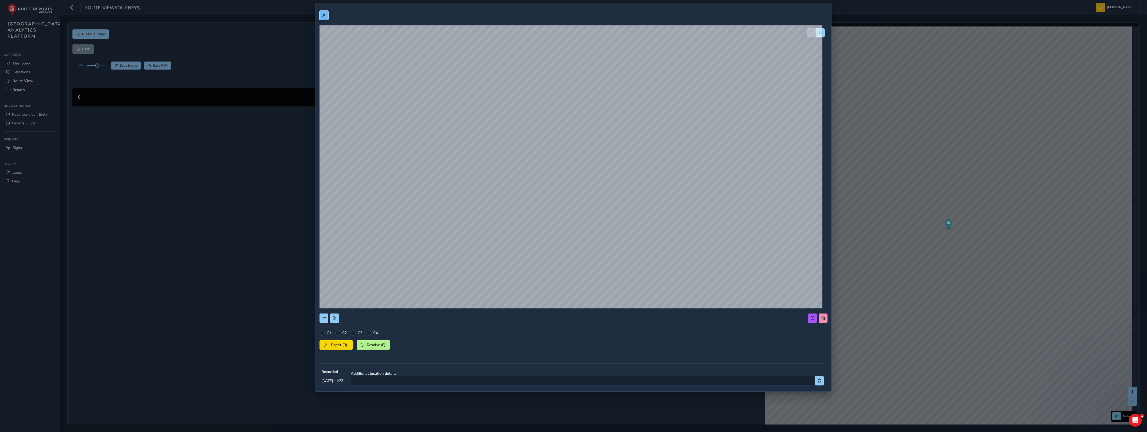
click at [321, 15] on button at bounding box center [323, 15] width 9 height 9
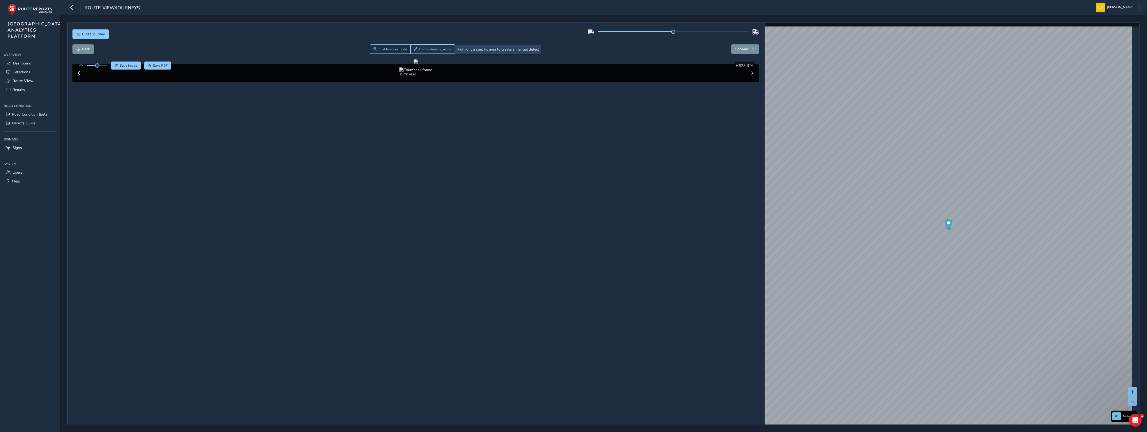
click at [423, 48] on span "Enable drawing mode" at bounding box center [435, 49] width 32 height 4
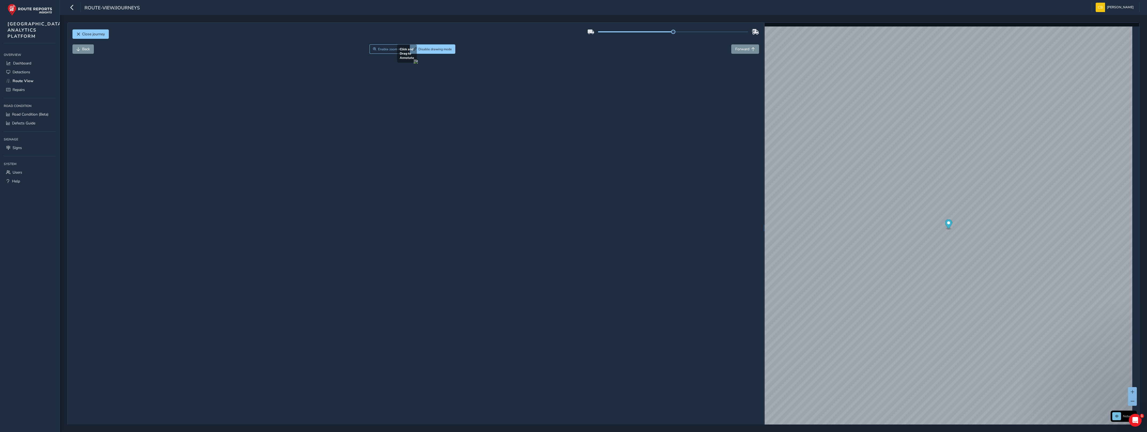
drag, startPoint x: 452, startPoint y: 196, endPoint x: 534, endPoint y: 236, distance: 90.7
click at [418, 64] on div at bounding box center [415, 61] width 4 height 4
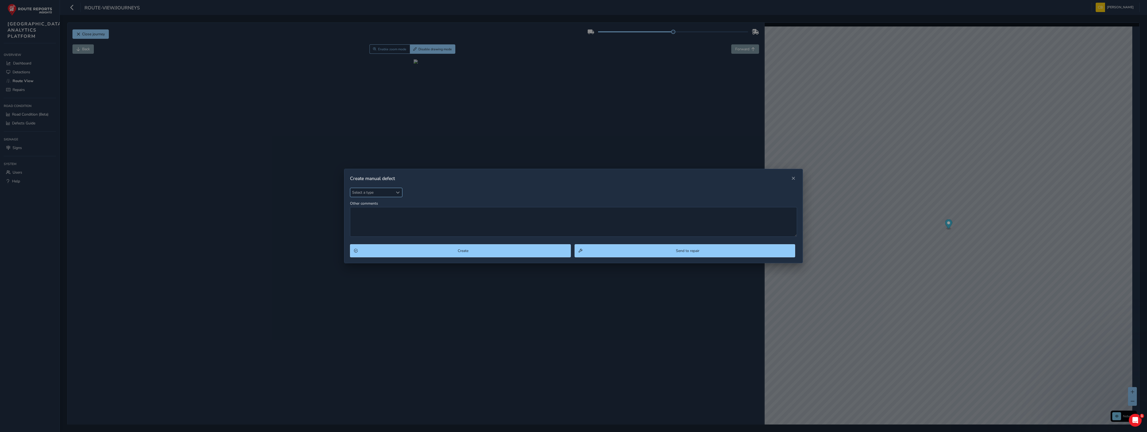
click at [395, 189] on div "Select a type" at bounding box center [397, 192] width 9 height 9
click at [763, 188] on div "Select a type Select a type Other comments" at bounding box center [573, 212] width 447 height 49
click at [795, 175] on button "Close" at bounding box center [792, 178] width 7 height 7
